Goal: Browse casually: Explore the website without a specific task or goal

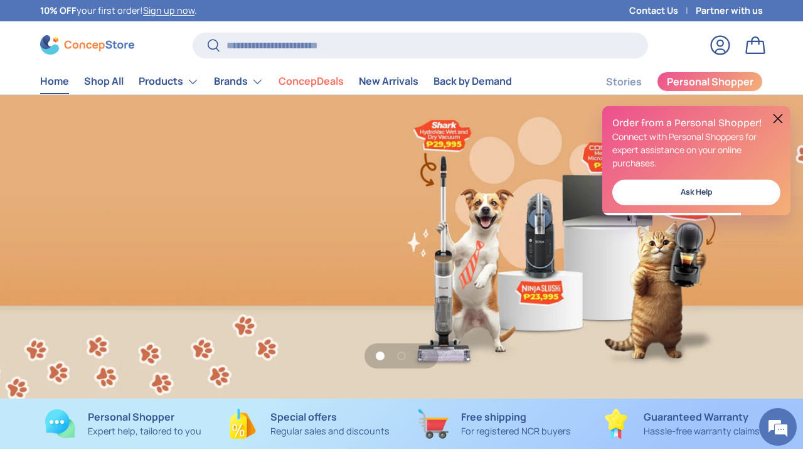
scroll to position [0, 803]
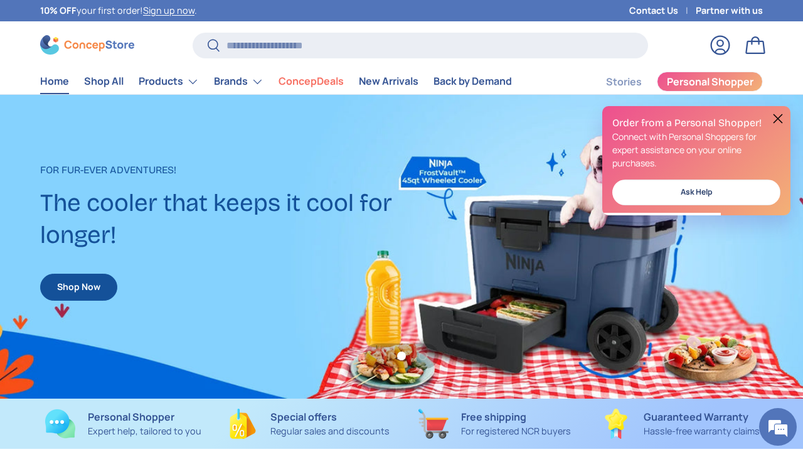
click at [778, 119] on button at bounding box center [777, 118] width 15 height 15
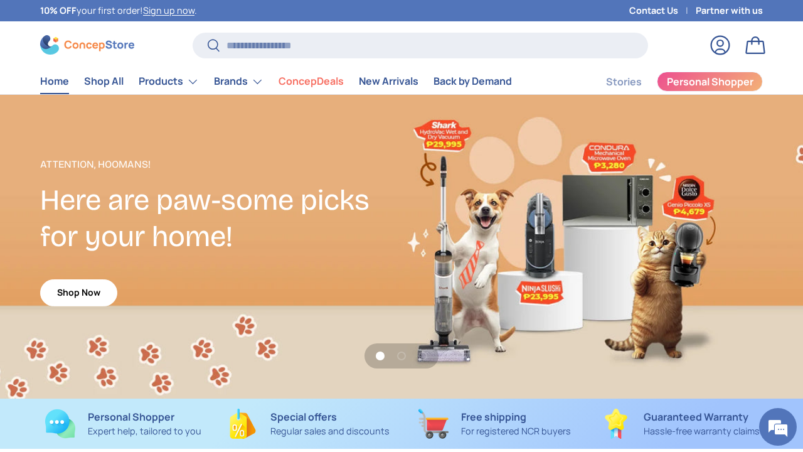
scroll to position [0, 0]
click at [75, 288] on link "Shop Now" at bounding box center [78, 292] width 77 height 27
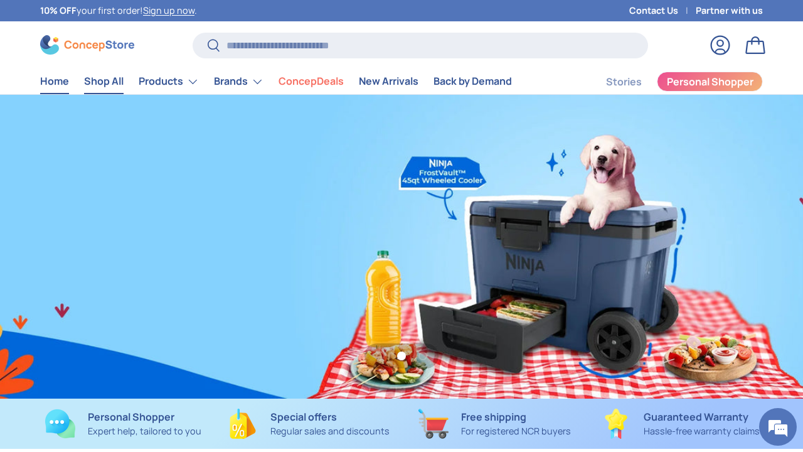
scroll to position [0, 803]
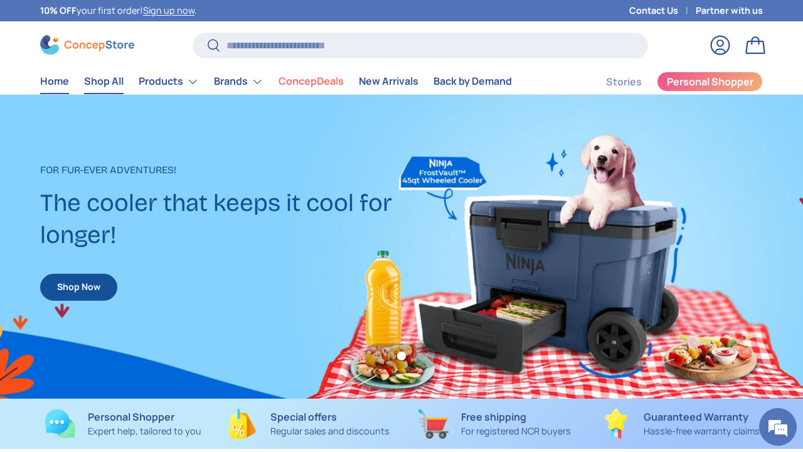
click at [98, 83] on link "Shop All" at bounding box center [104, 81] width 40 height 24
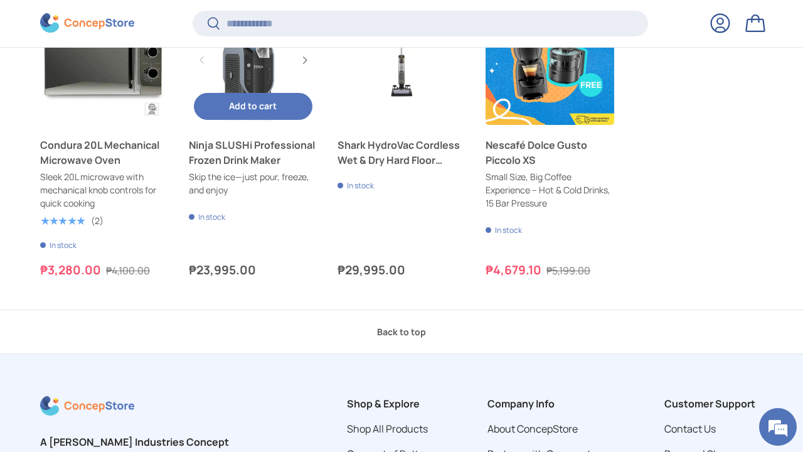
scroll to position [475, 0]
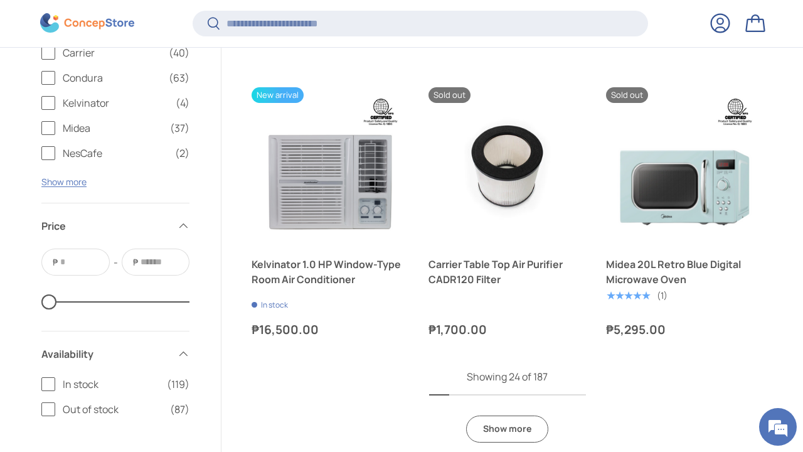
scroll to position [2560, 0]
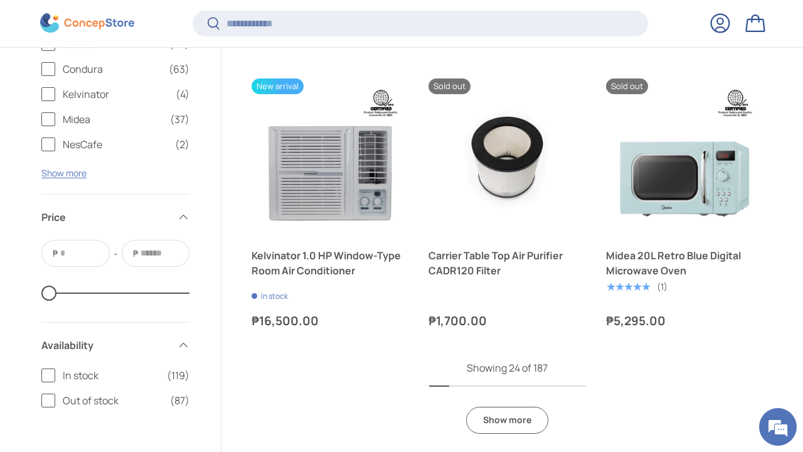
click at [499, 418] on link "Show more" at bounding box center [507, 420] width 82 height 27
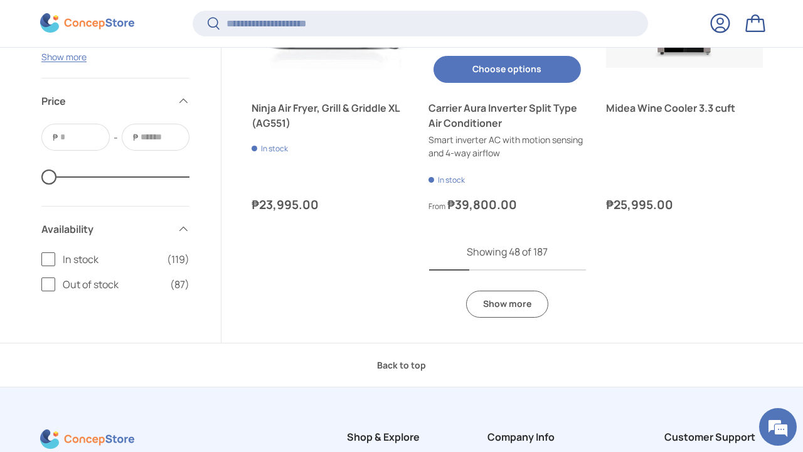
scroll to position [5161, 0]
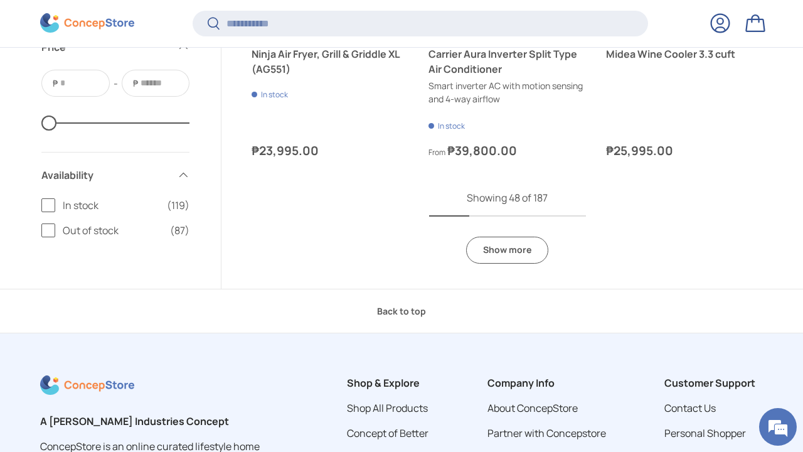
click at [507, 243] on link "Show more" at bounding box center [507, 250] width 82 height 27
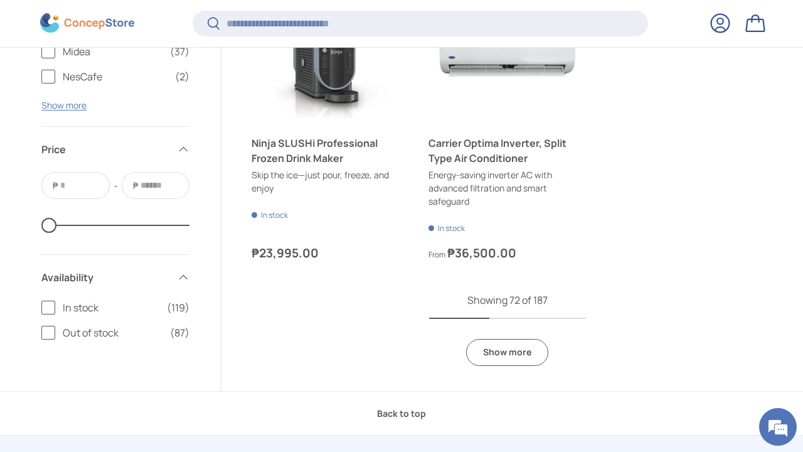
scroll to position [7566, 0]
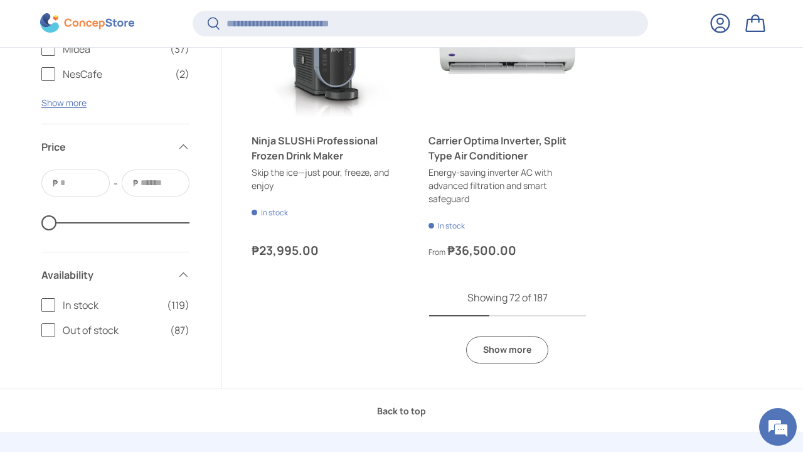
click at [513, 339] on link "Show more" at bounding box center [507, 349] width 82 height 27
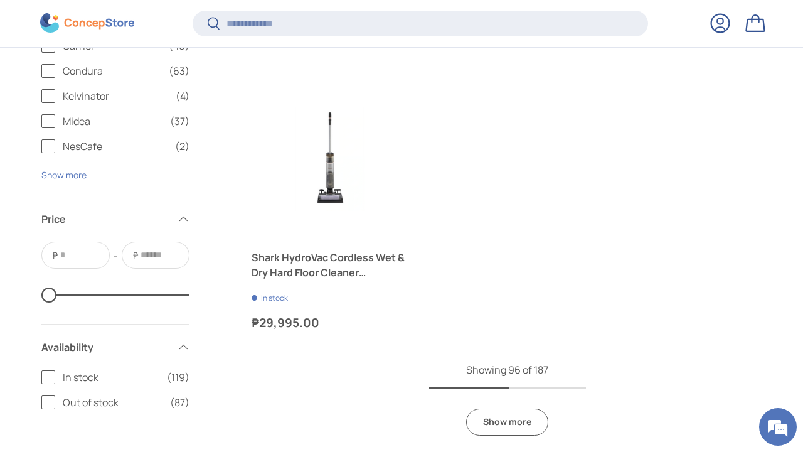
scroll to position [9956, 0]
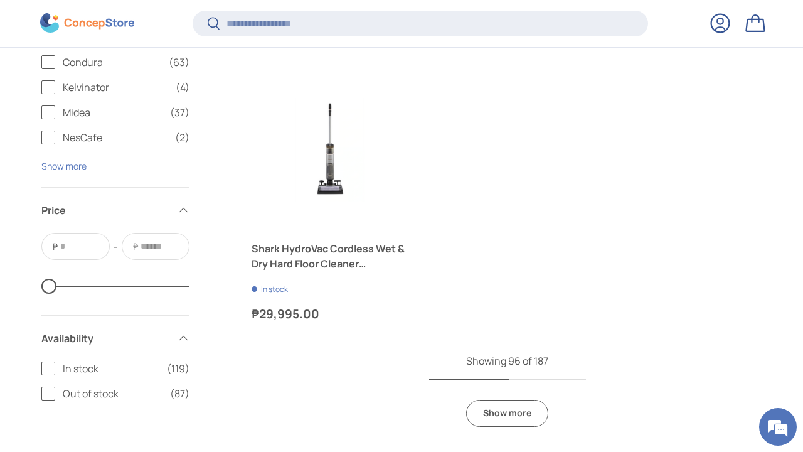
click at [516, 400] on link "Show more" at bounding box center [507, 413] width 82 height 27
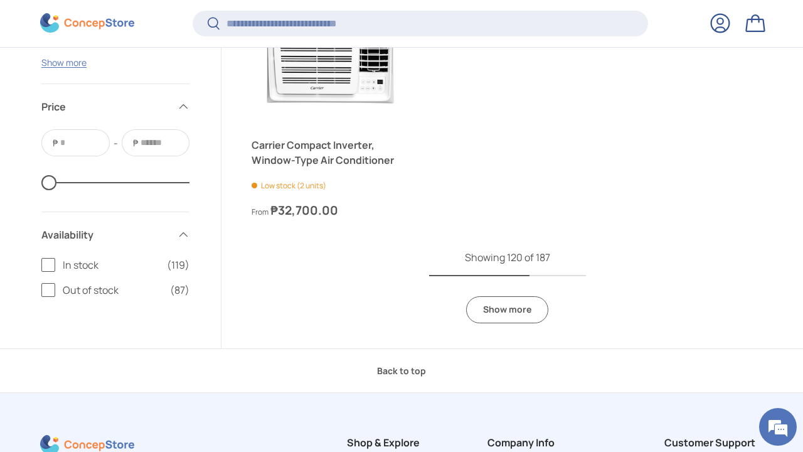
scroll to position [12483, 0]
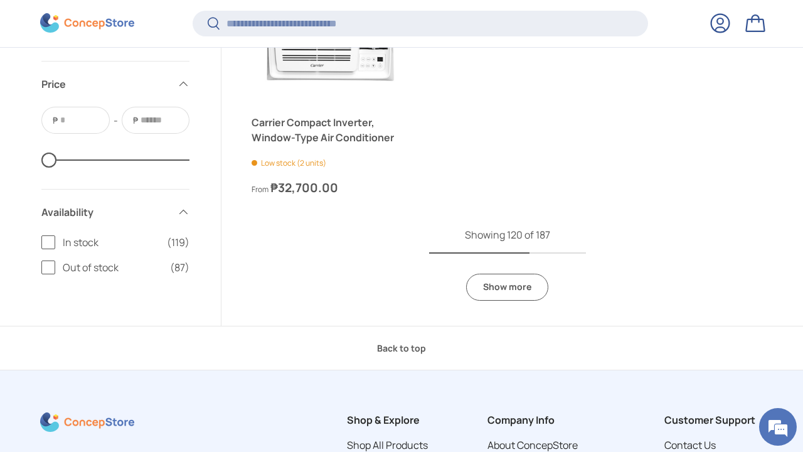
click at [503, 274] on link "Show more" at bounding box center [507, 287] width 82 height 27
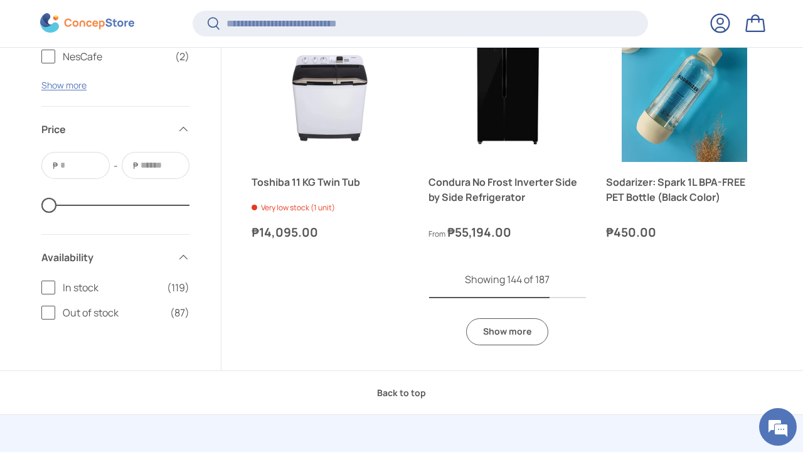
scroll to position [14563, 0]
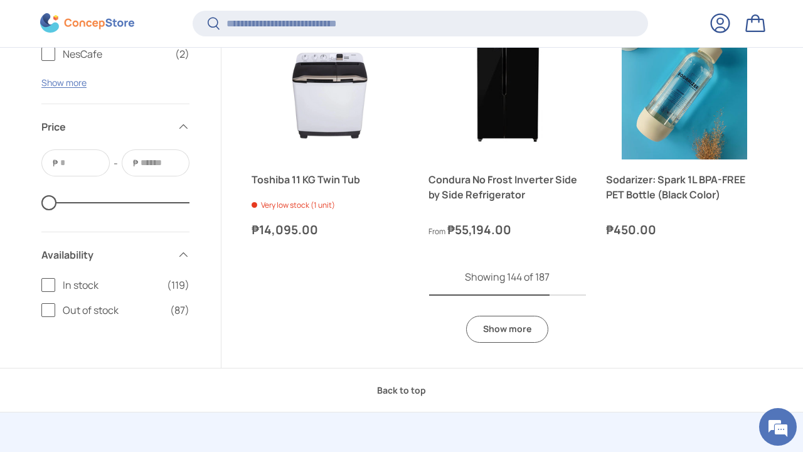
click at [533, 316] on link "Show more" at bounding box center [507, 329] width 82 height 27
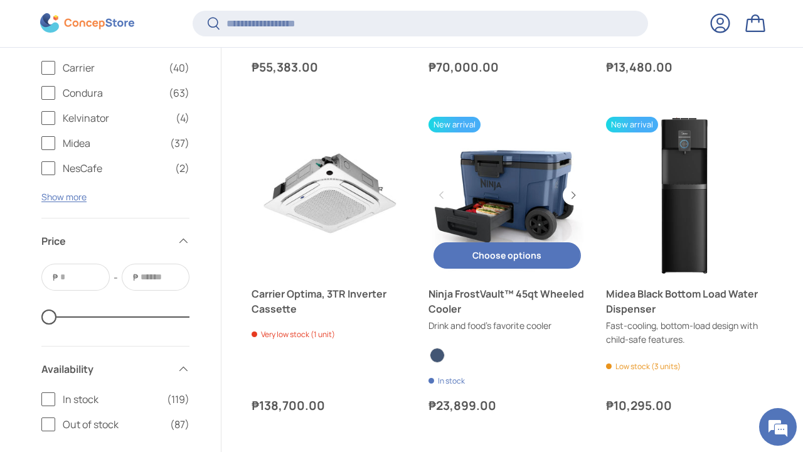
scroll to position [15933, 0]
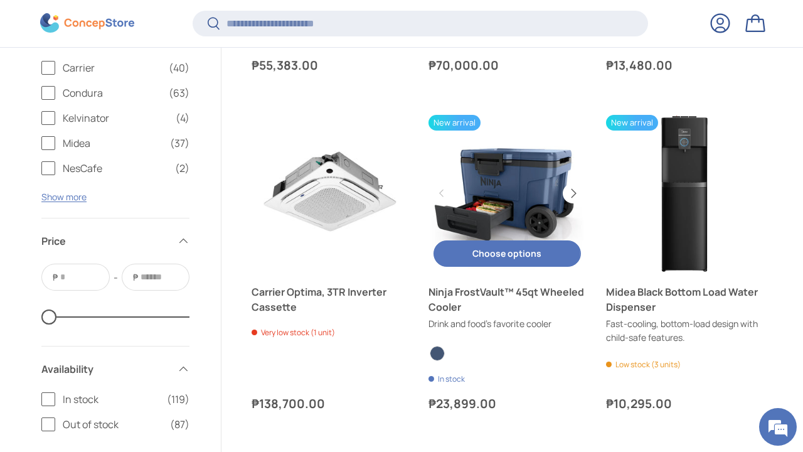
click at [568, 183] on button "Next" at bounding box center [573, 193] width 20 height 20
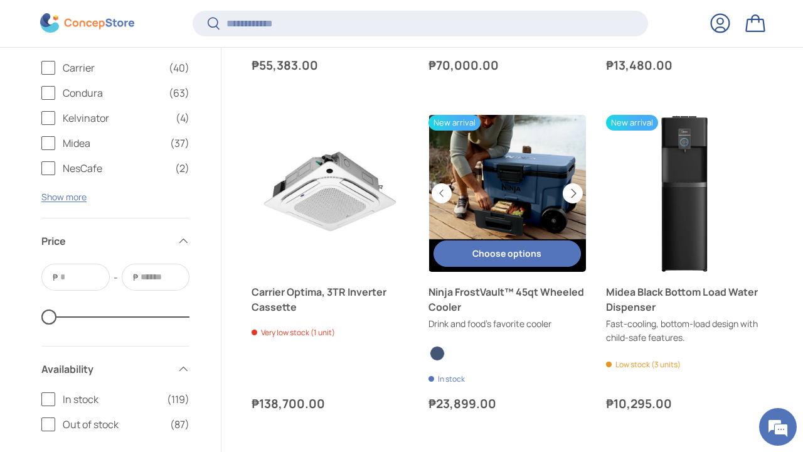
click at [572, 183] on button "Next" at bounding box center [573, 193] width 20 height 20
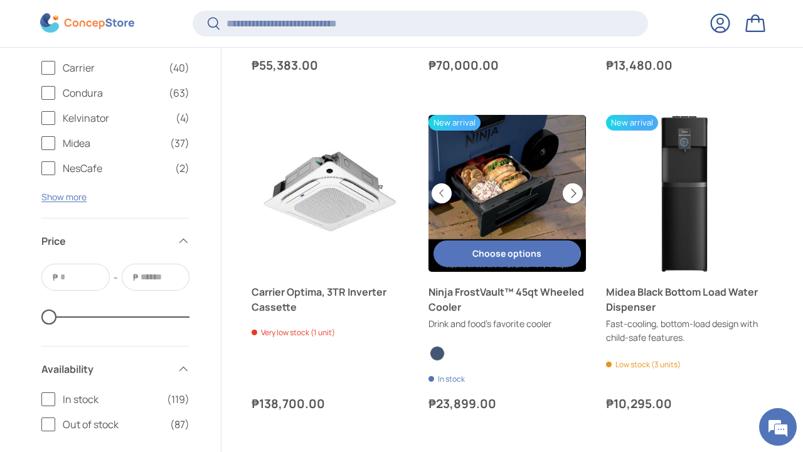
click at [572, 183] on button "Next" at bounding box center [573, 193] width 20 height 20
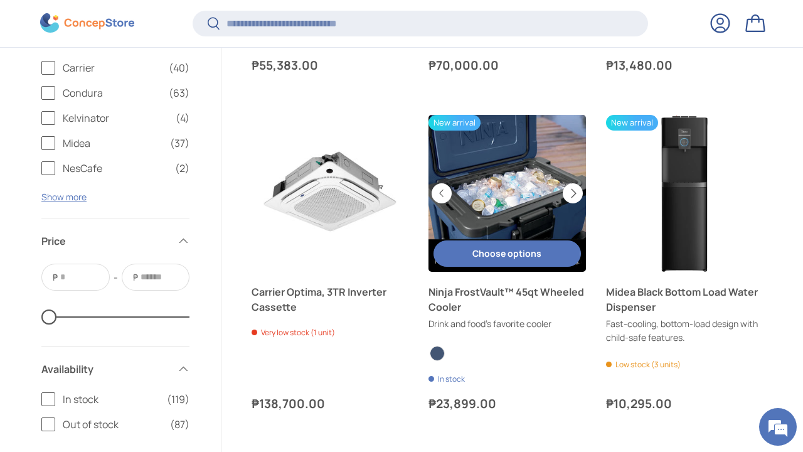
click at [572, 183] on button "Next" at bounding box center [573, 193] width 20 height 20
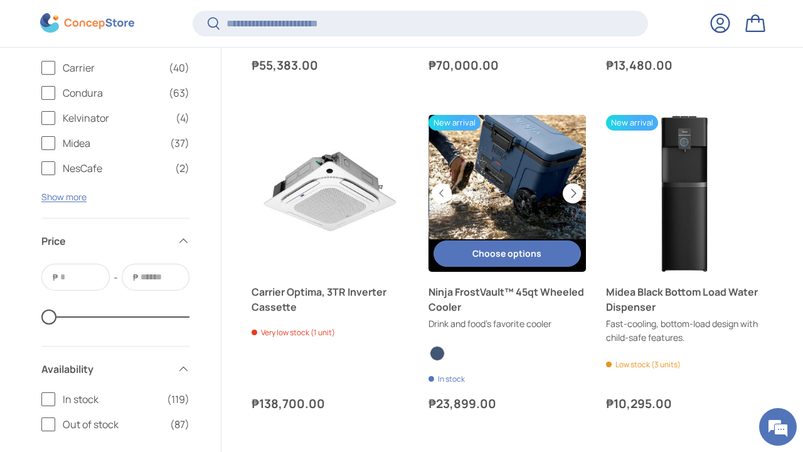
click at [573, 183] on button "Next" at bounding box center [573, 193] width 20 height 20
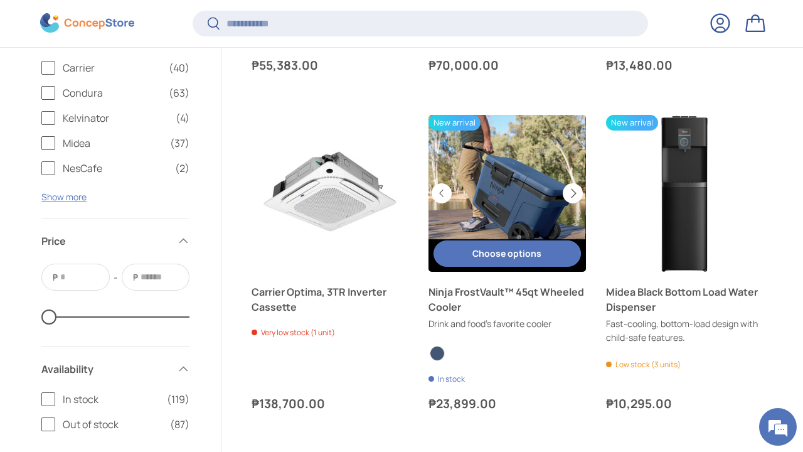
click at [573, 183] on button "Next" at bounding box center [573, 193] width 20 height 20
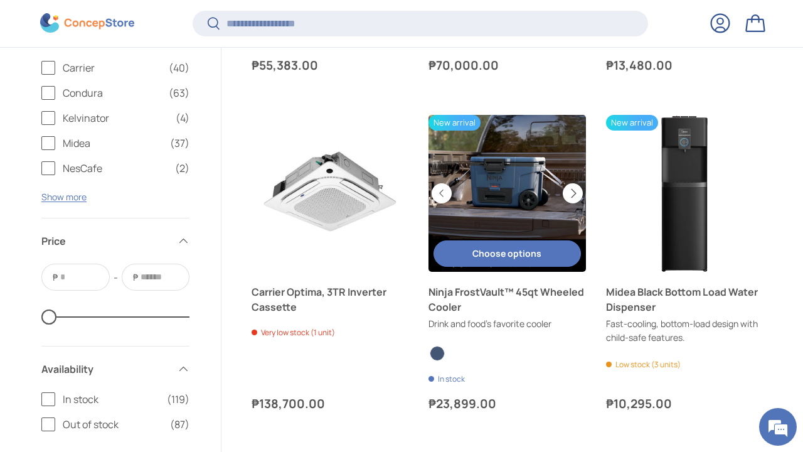
click at [573, 183] on button "Next" at bounding box center [573, 193] width 20 height 20
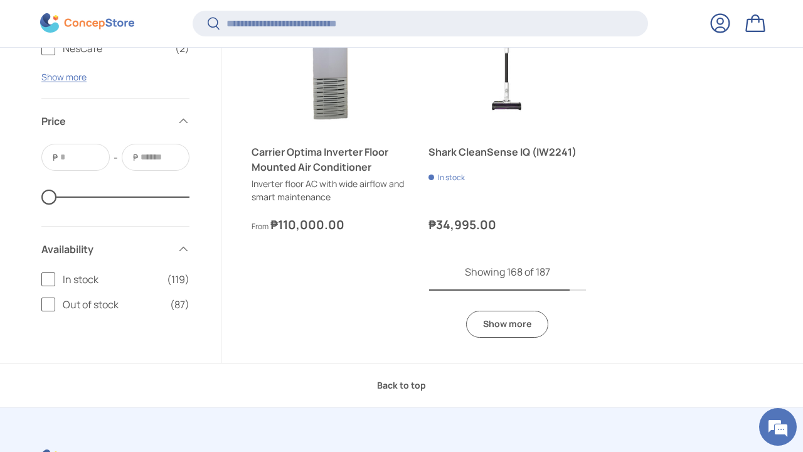
scroll to position [16713, 0]
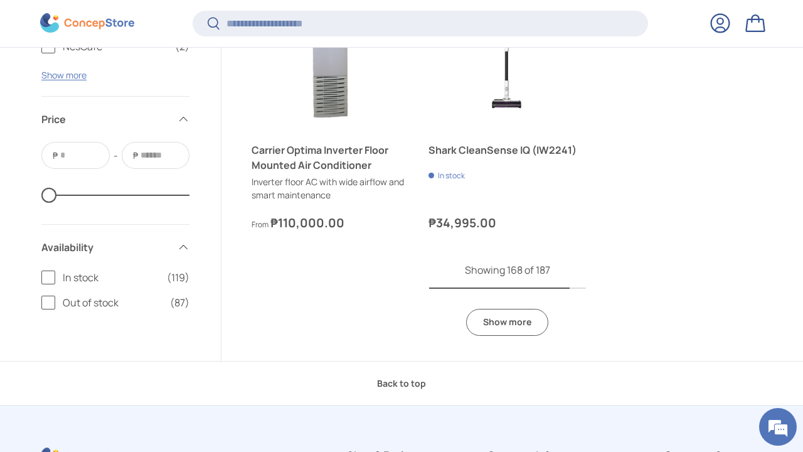
click at [511, 309] on link "Show more" at bounding box center [507, 322] width 82 height 27
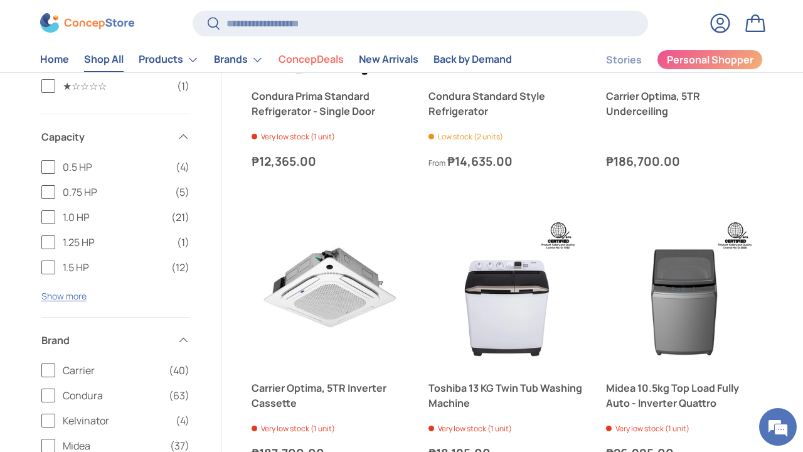
scroll to position [13236, 0]
